Goal: Information Seeking & Learning: Compare options

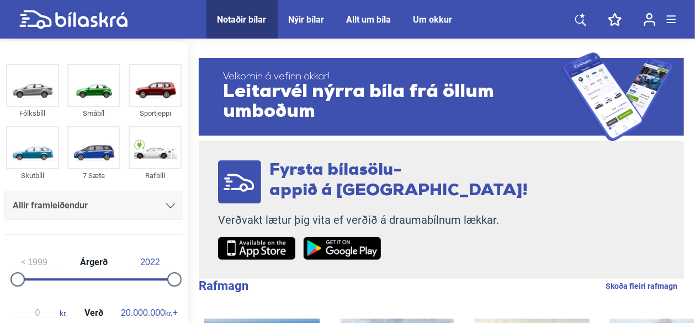
click at [168, 207] on icon at bounding box center [170, 206] width 9 height 5
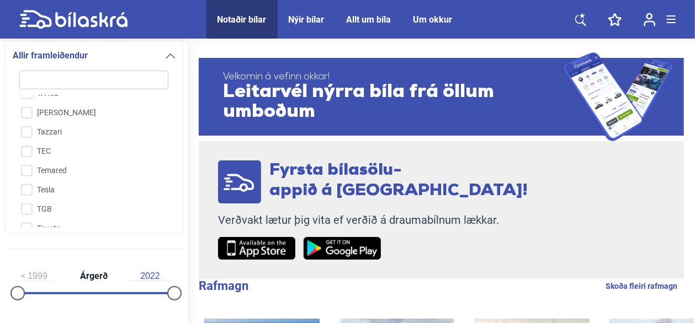
scroll to position [2546, 0]
click at [26, 180] on input "Tesla" at bounding box center [87, 189] width 150 height 19
checkbox input "true"
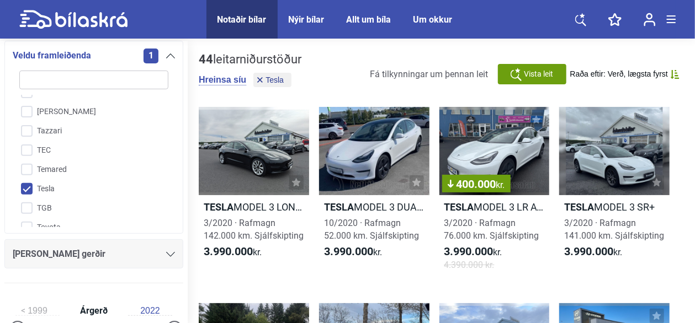
click at [168, 255] on icon at bounding box center [170, 254] width 9 height 5
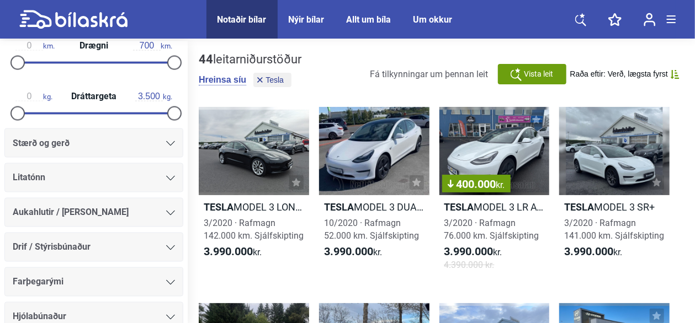
scroll to position [960, 0]
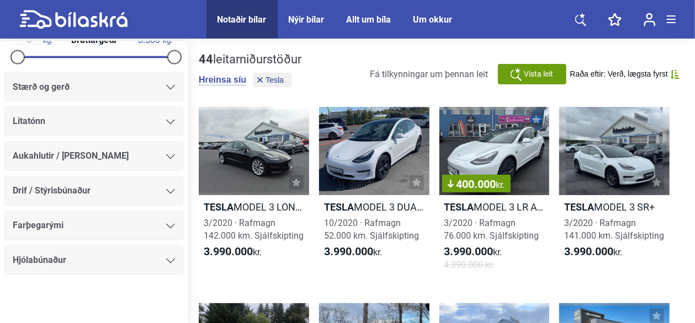
click at [167, 87] on icon at bounding box center [170, 87] width 9 height 5
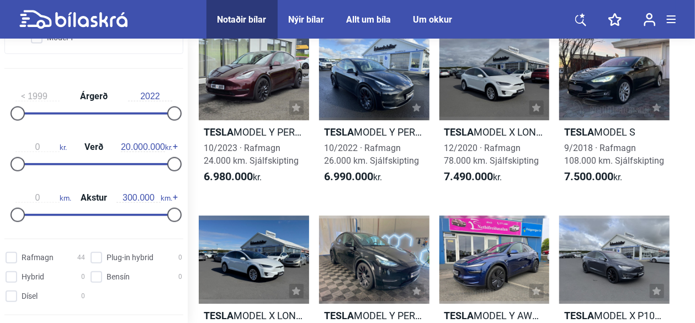
scroll to position [491, 0]
type input "90.000"
drag, startPoint x: 168, startPoint y: 214, endPoint x: 63, endPoint y: 204, distance: 105.9
click at [63, 204] on div "0 km. Akstur 90.000 km." at bounding box center [93, 204] width 179 height 51
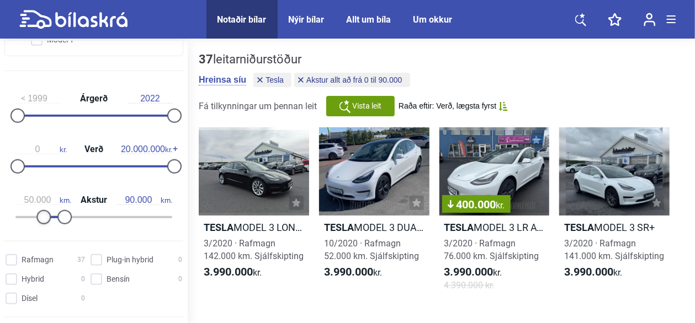
type input "60.000"
drag, startPoint x: 16, startPoint y: 212, endPoint x: 45, endPoint y: 220, distance: 29.7
click at [45, 220] on div at bounding box center [49, 217] width 14 height 14
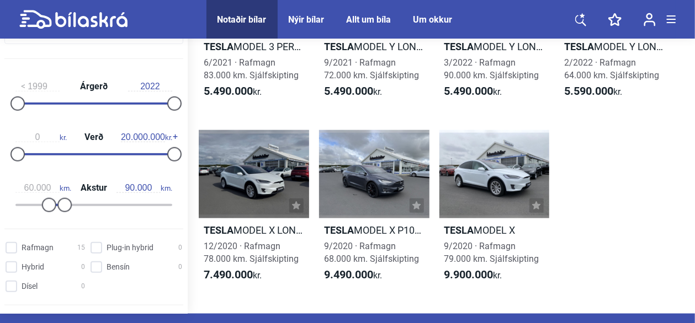
scroll to position [610, 0]
